Goal: Task Accomplishment & Management: Use online tool/utility

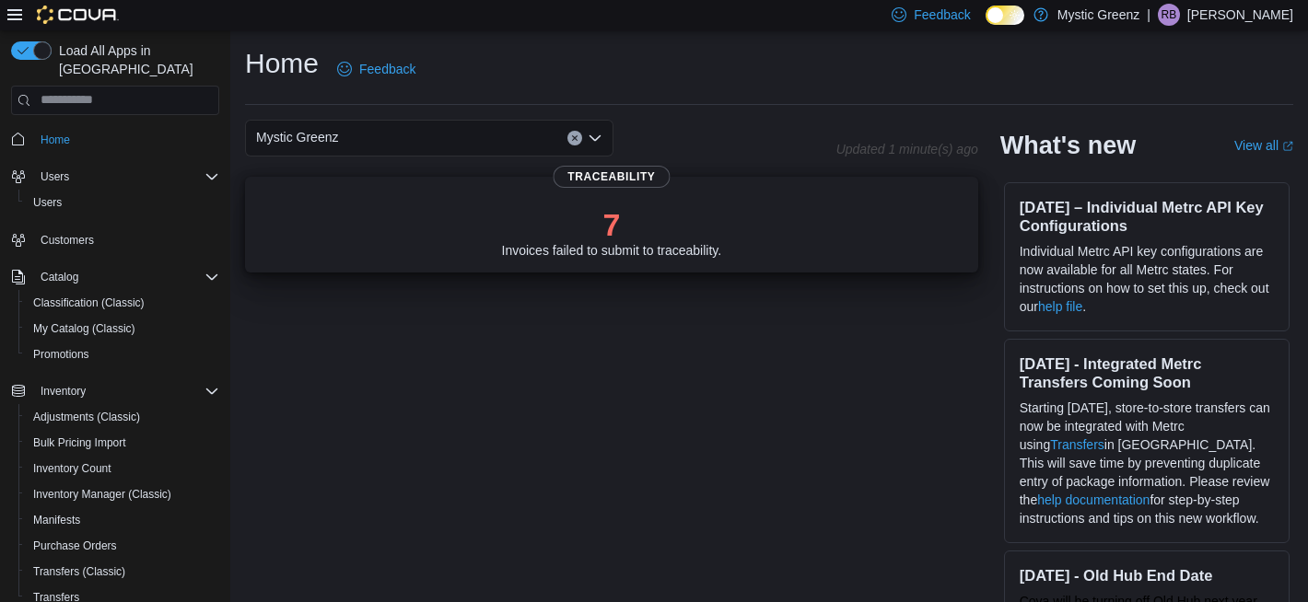
click at [574, 251] on div "7 Invoices failed to submit to traceability." at bounding box center [612, 232] width 220 height 52
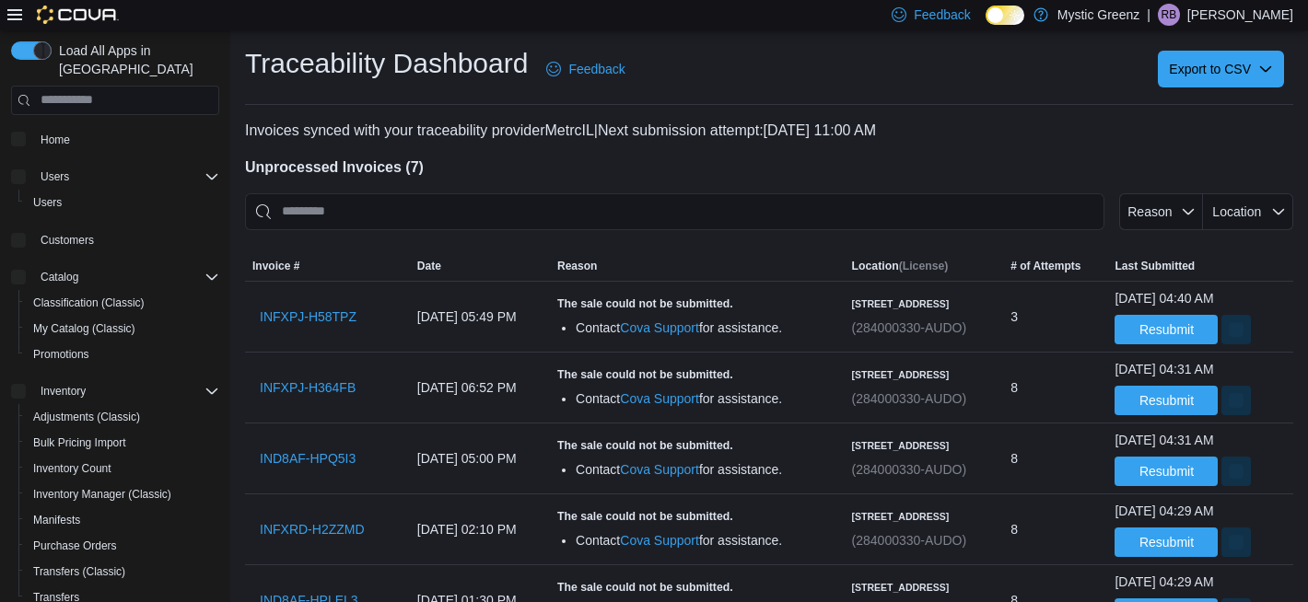
scroll to position [235, 0]
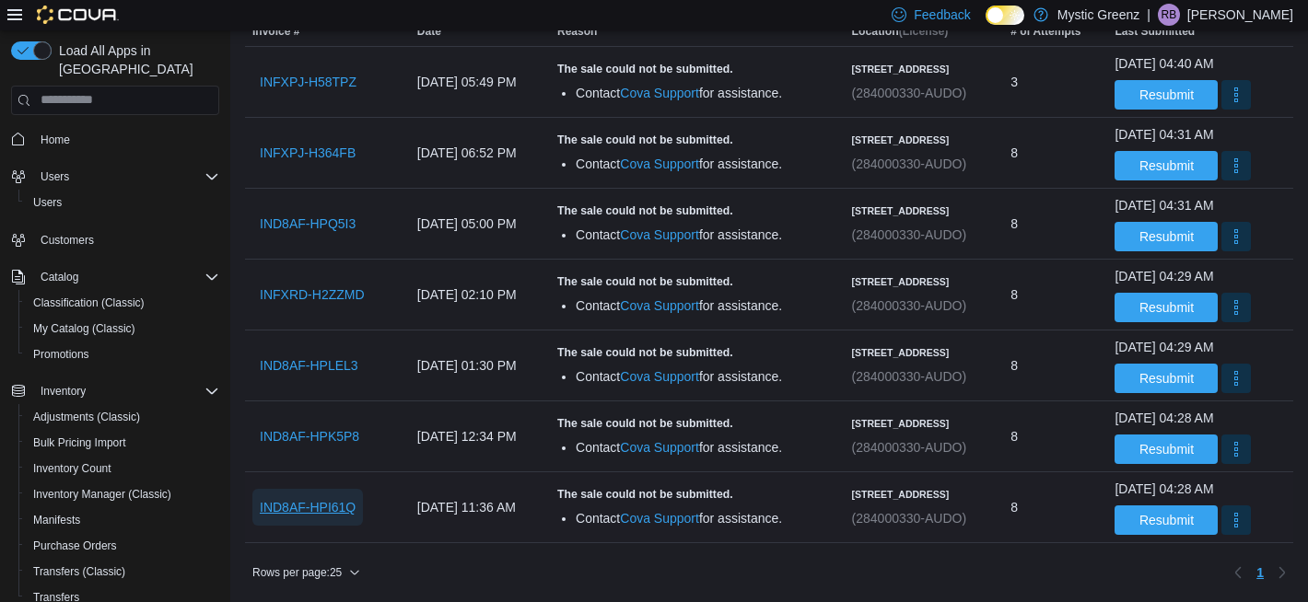
click at [347, 509] on span "IND8AF-HPI61Q" at bounding box center [308, 507] width 96 height 18
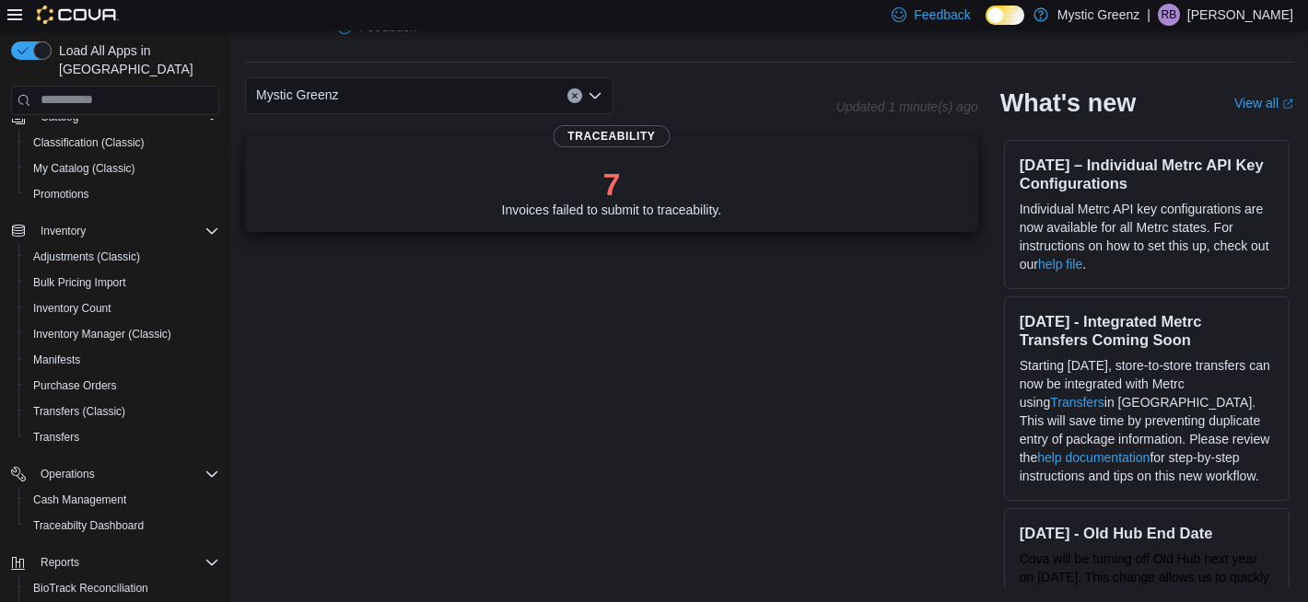
scroll to position [271, 0]
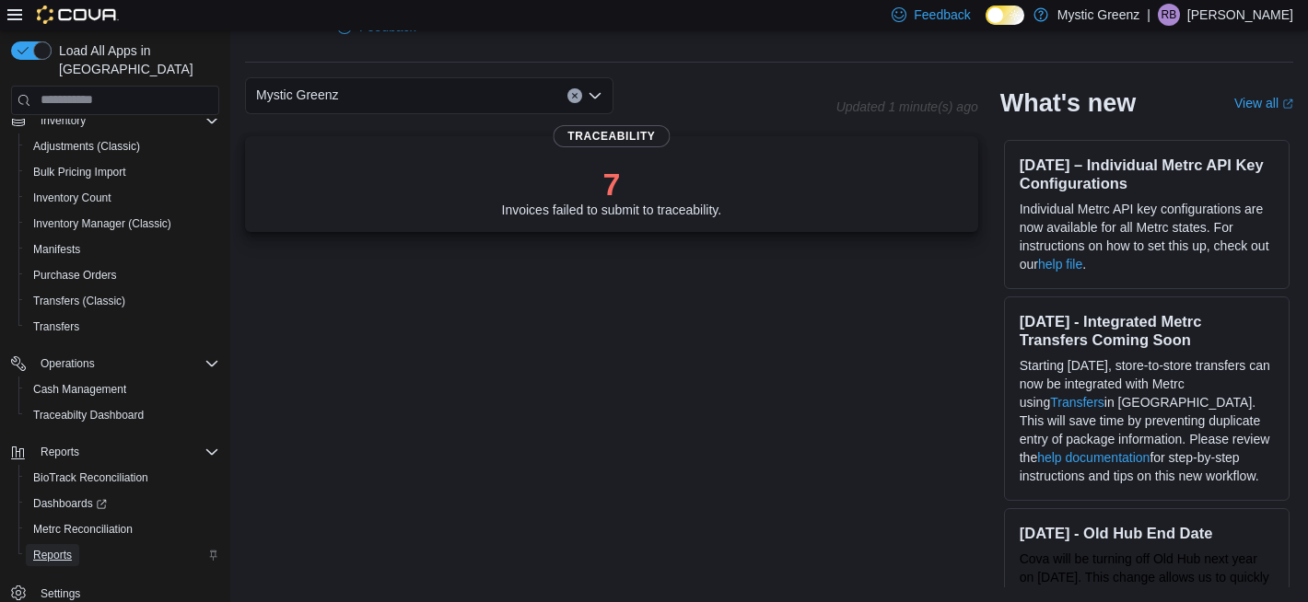
click at [64, 548] on span "Reports" at bounding box center [52, 555] width 39 height 15
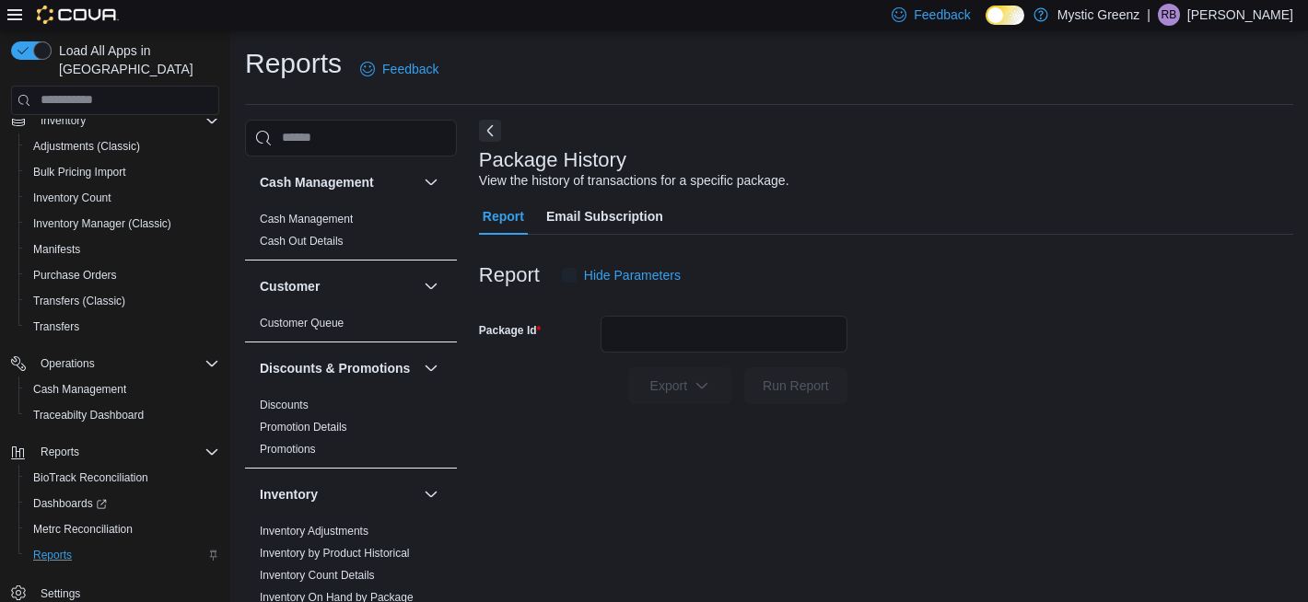
scroll to position [20, 0]
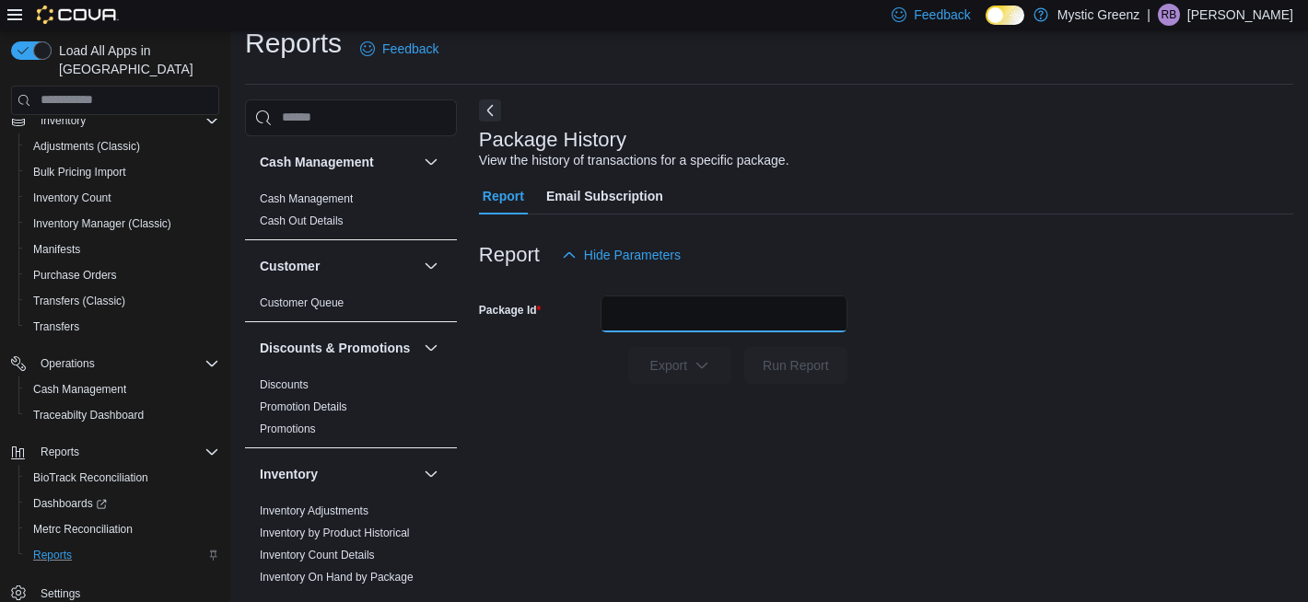
click at [748, 307] on input "Package Id" at bounding box center [724, 314] width 247 height 37
paste input "**********"
type input "**********"
click at [744, 347] on button "Run Report" at bounding box center [795, 365] width 103 height 37
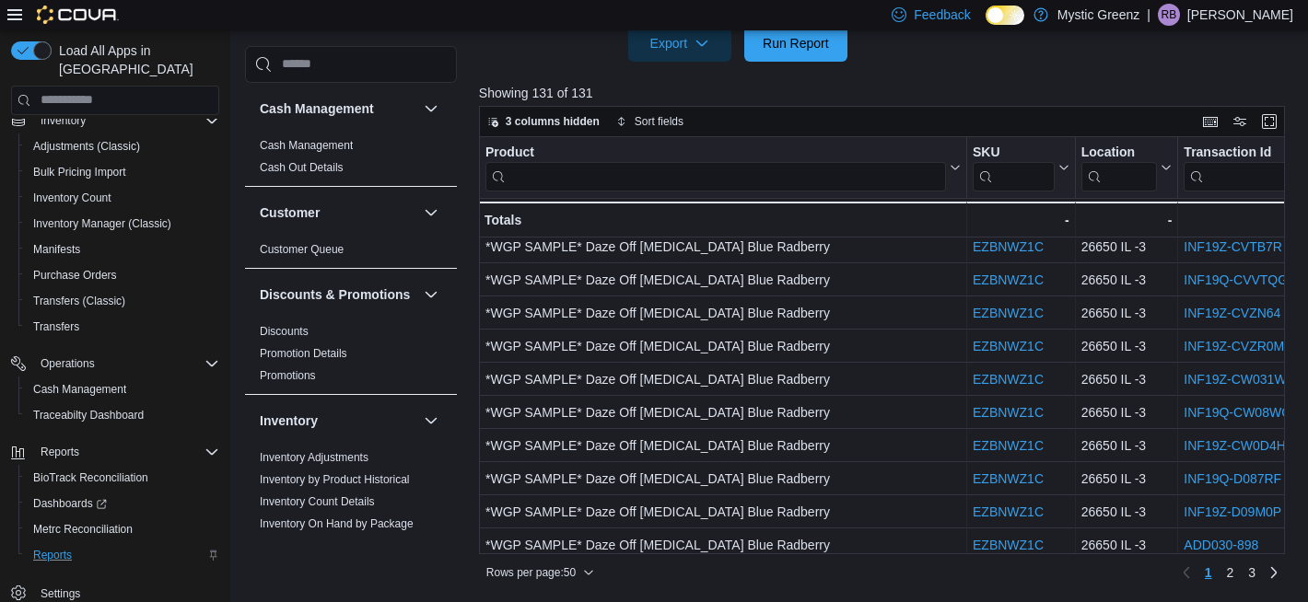
scroll to position [1198, 0]
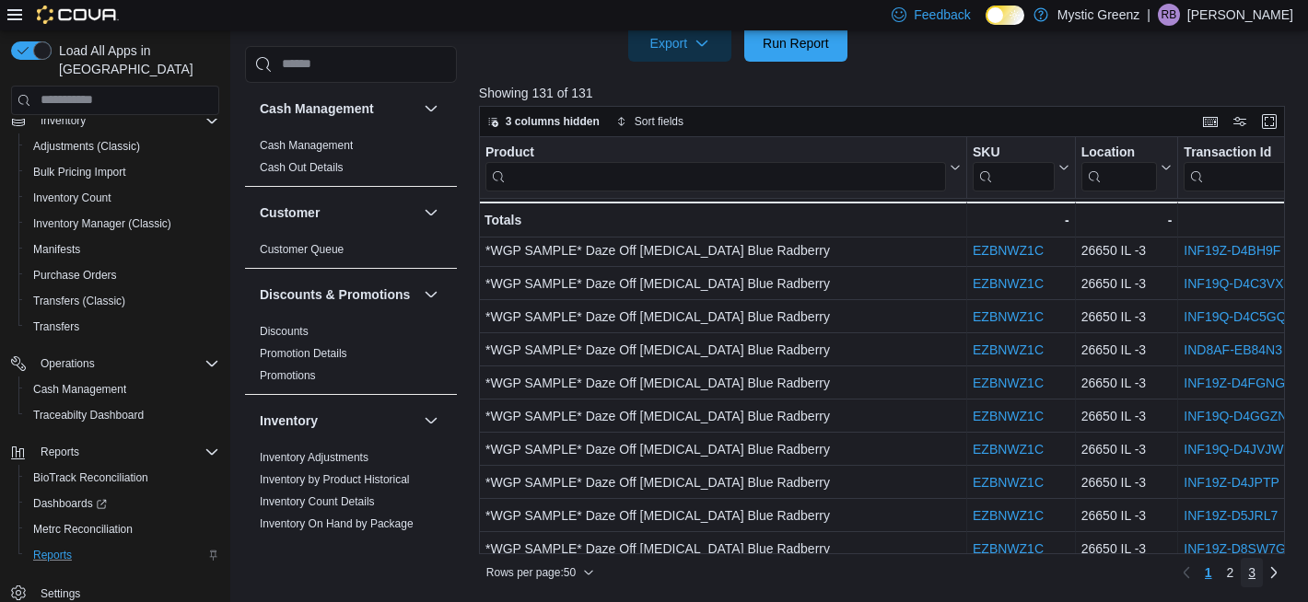
click at [1253, 571] on span "3" at bounding box center [1251, 573] width 7 height 18
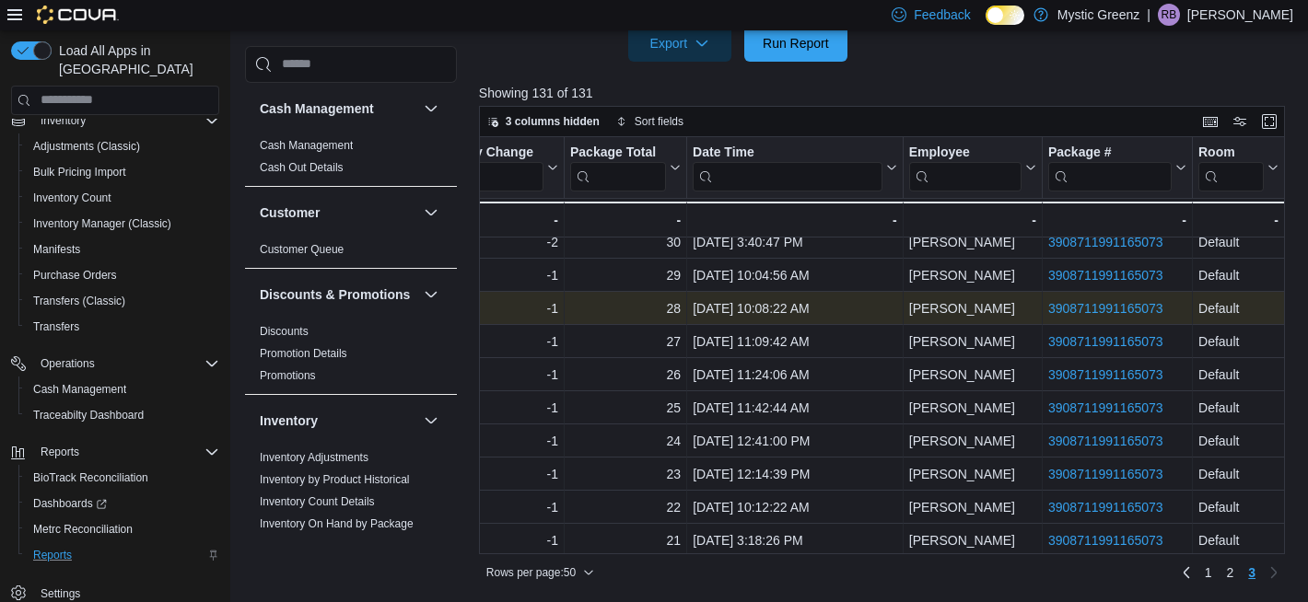
scroll to position [711, 1442]
